Goal: Transaction & Acquisition: Purchase product/service

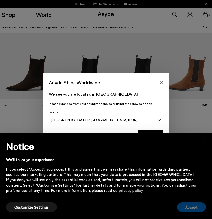
click at [181, 209] on button "Accept" at bounding box center [191, 207] width 29 height 9
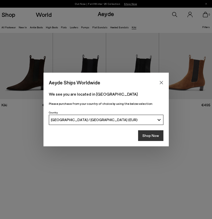
click at [150, 136] on button "Shop Now" at bounding box center [150, 135] width 25 height 11
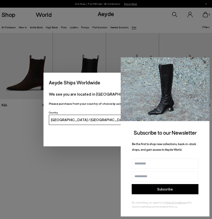
click at [204, 61] on icon at bounding box center [204, 62] width 3 height 3
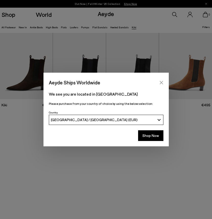
click at [159, 81] on icon "Close" at bounding box center [161, 83] width 4 height 4
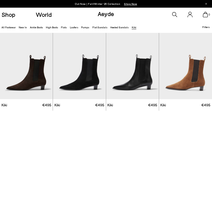
click at [173, 16] on icon at bounding box center [174, 14] width 5 height 5
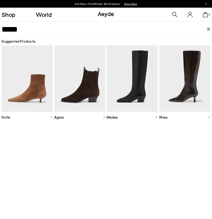
type input "*****"
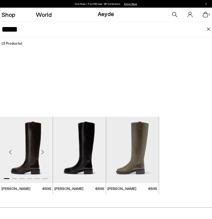
click at [35, 144] on img "1 / 6" at bounding box center [26, 150] width 53 height 66
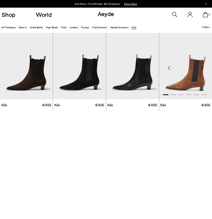
click at [202, 79] on img "1 / 6" at bounding box center [185, 66] width 53 height 66
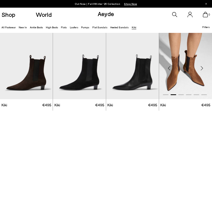
click at [202, 70] on div "Next slide" at bounding box center [201, 67] width 15 height 15
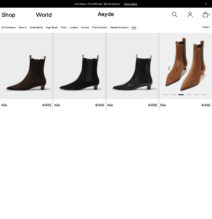
click at [202, 70] on div "Next slide" at bounding box center [201, 67] width 15 height 15
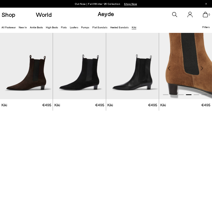
click at [202, 70] on div "Next slide" at bounding box center [201, 67] width 15 height 15
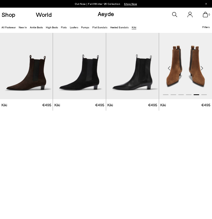
click at [202, 70] on div "Next slide" at bounding box center [201, 67] width 15 height 15
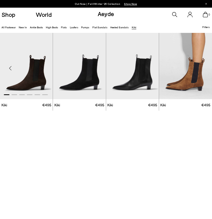
click at [40, 71] on div "Next slide" at bounding box center [42, 67] width 15 height 15
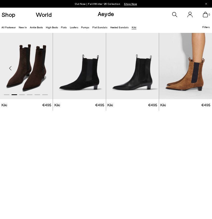
click at [40, 71] on div "Next slide" at bounding box center [42, 67] width 15 height 15
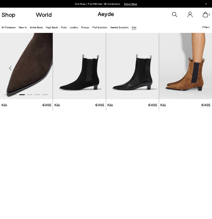
click at [40, 71] on div "Next slide" at bounding box center [42, 67] width 15 height 15
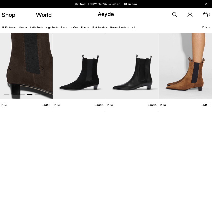
click at [23, 81] on img "4 / 6" at bounding box center [26, 66] width 53 height 66
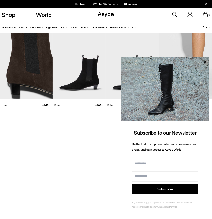
click at [49, 177] on div "Out Now | Fall/Winter ‘25 Collection Shop Now Shop World Aeyde 0" at bounding box center [106, 126] width 212 height 186
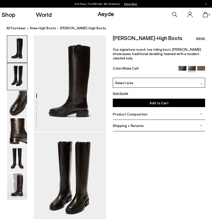
click at [12, 77] on img at bounding box center [17, 76] width 20 height 27
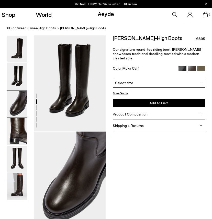
click at [13, 104] on img at bounding box center [17, 104] width 20 height 27
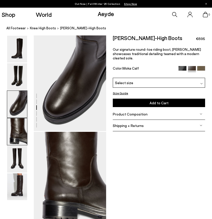
scroll to position [194, 0]
click at [13, 132] on img at bounding box center [17, 131] width 20 height 27
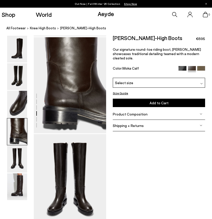
scroll to position [291, 0]
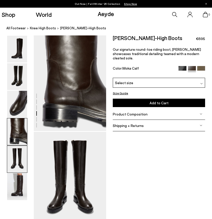
click at [9, 167] on img at bounding box center [17, 159] width 20 height 27
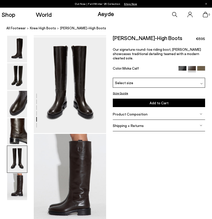
scroll to position [388, 0]
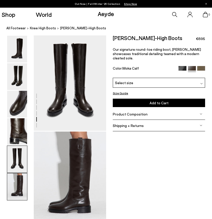
click at [8, 191] on img at bounding box center [17, 187] width 20 height 27
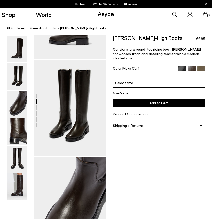
scroll to position [71, 0]
